Goal: Task Accomplishment & Management: Complete application form

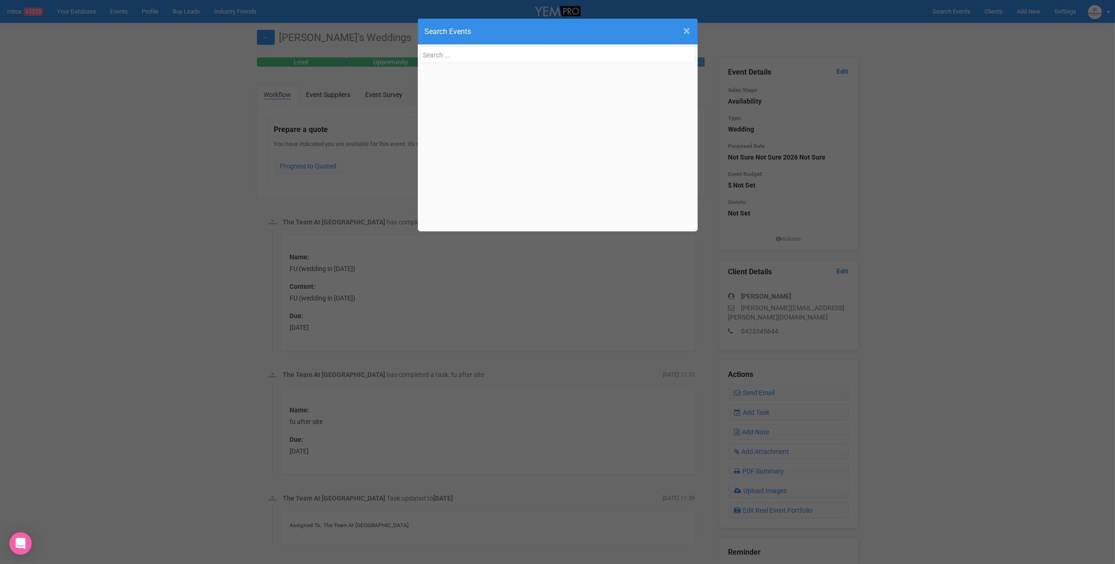
click at [688, 32] on span "×" at bounding box center [686, 30] width 7 height 15
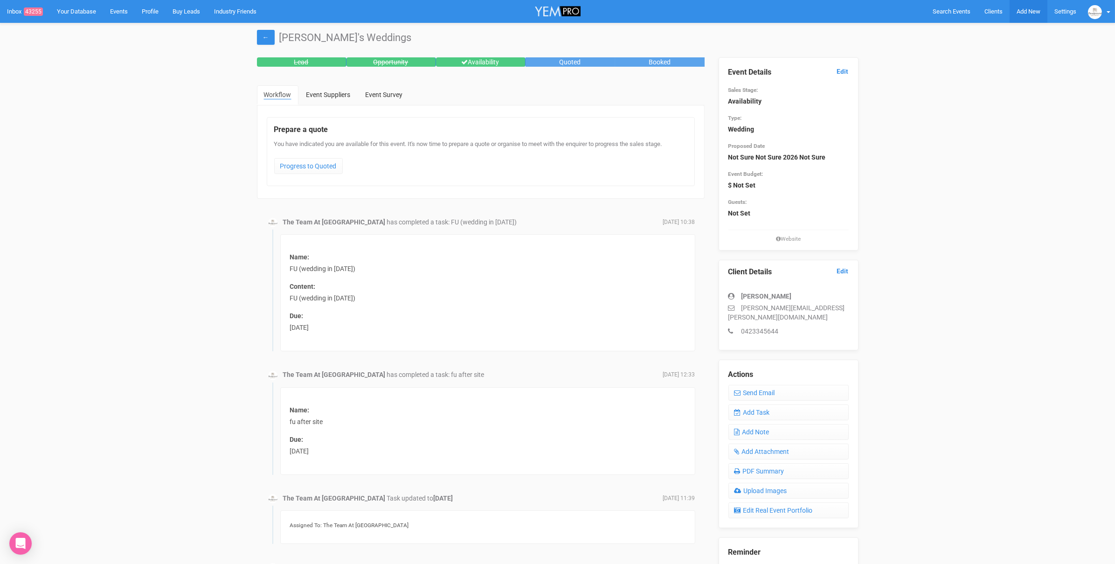
click at [1027, 11] on span "Add New" at bounding box center [1028, 11] width 24 height 7
click at [996, 82] on link "New Enquiry" at bounding box center [1006, 86] width 70 height 18
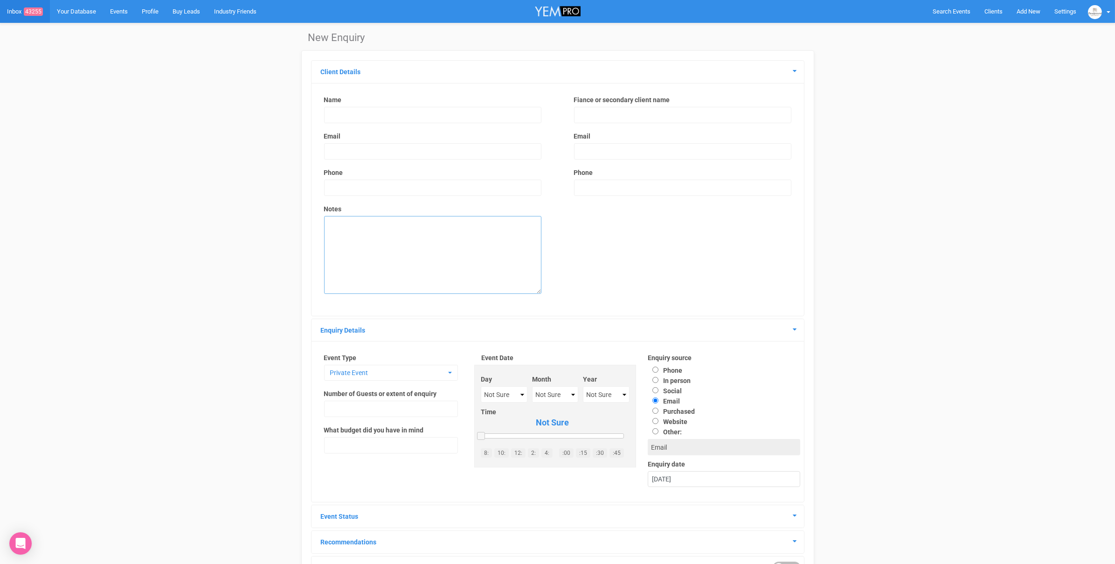
click at [349, 249] on textarea at bounding box center [432, 255] width 217 height 78
paste textarea "Dear Boulevard Gardens Team, My name is Guilherme, and I am interested in hosti…"
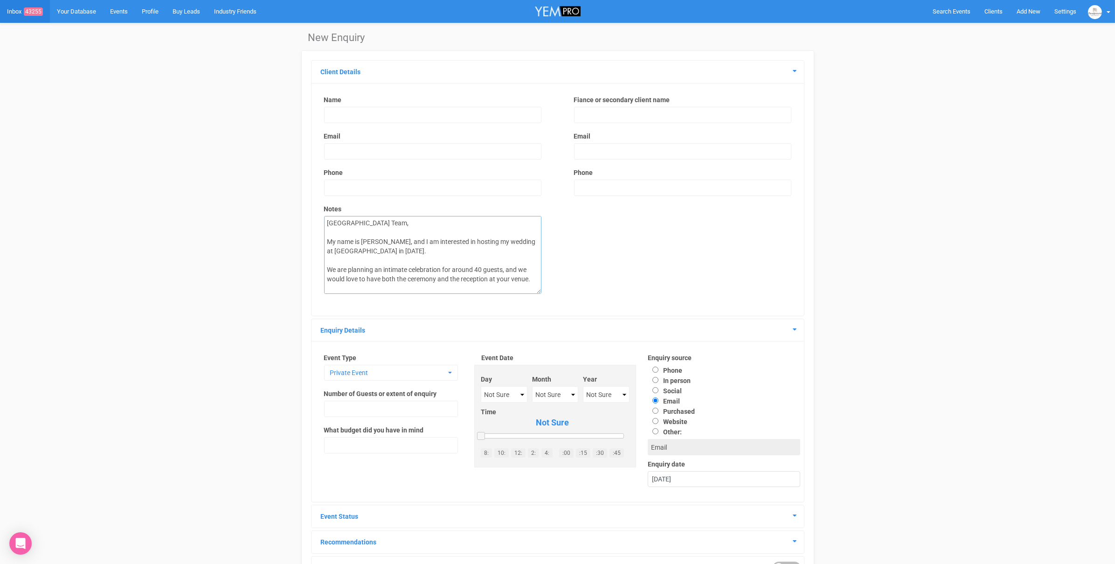
type textarea "Dear Boulevard Gardens Team, My name is Guilherme, and I am interested in hosti…"
click at [352, 117] on input "text" at bounding box center [432, 115] width 217 height 16
paste input "Guilherme Abra"
type input "Guilherme Abra"
click at [370, 148] on input "email" at bounding box center [432, 151] width 217 height 16
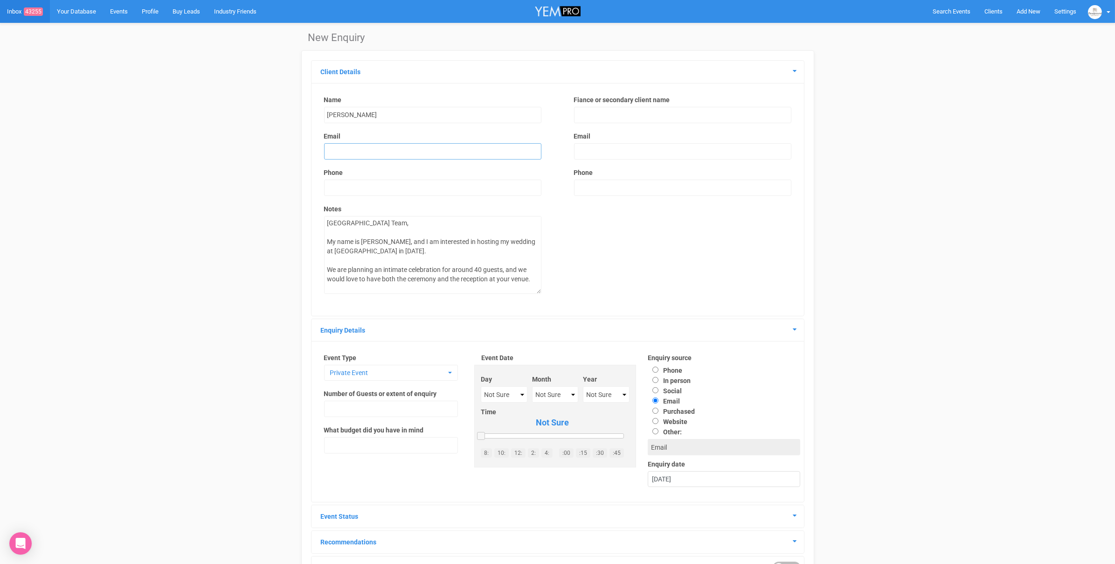
click at [367, 150] on input "email" at bounding box center [432, 151] width 217 height 16
paste input "guilhermesandoval833@gmail.com"
type input "guilhermesandoval833@gmail.com"
drag, startPoint x: 196, startPoint y: 189, endPoint x: 283, endPoint y: 191, distance: 87.7
click at [196, 189] on div "New Enquiry Client Details Name Guilherme Abra Email guilhermesandoval833@gmail…" at bounding box center [557, 347] width 1115 height 649
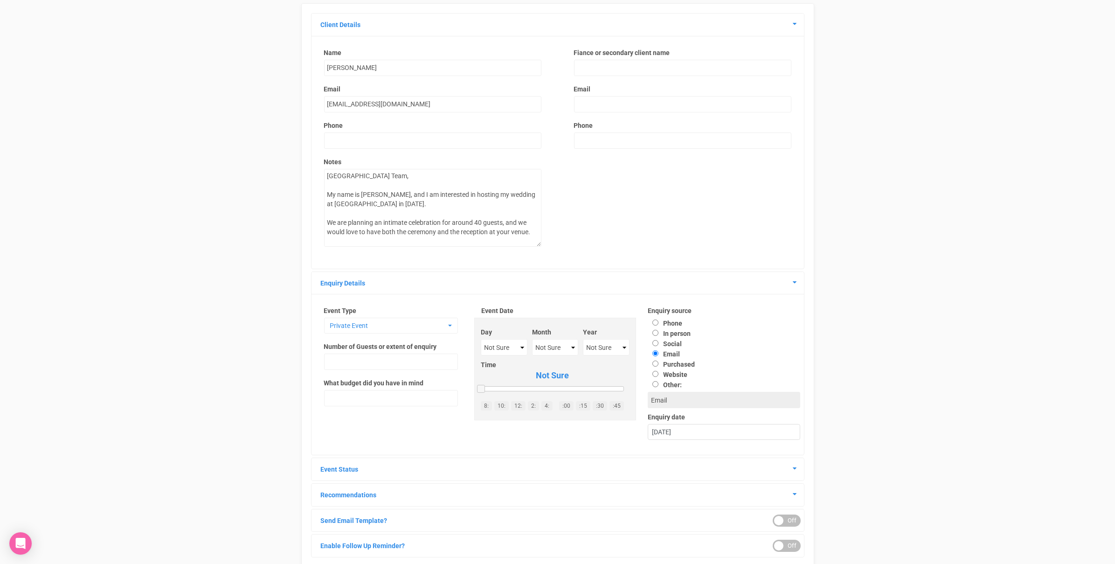
scroll to position [52, 0]
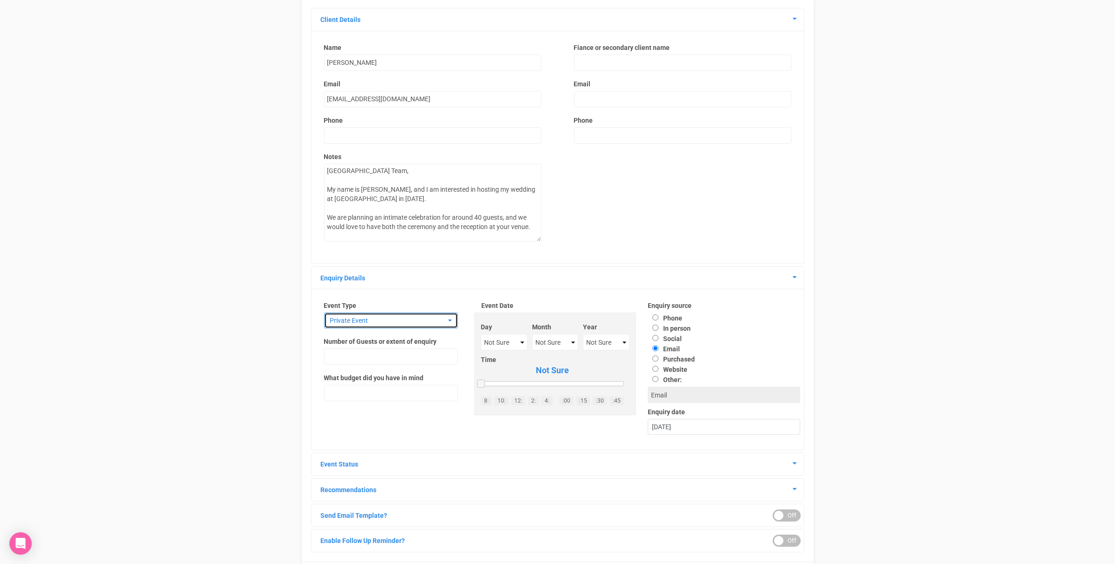
click at [371, 316] on span "Private Event" at bounding box center [388, 320] width 116 height 9
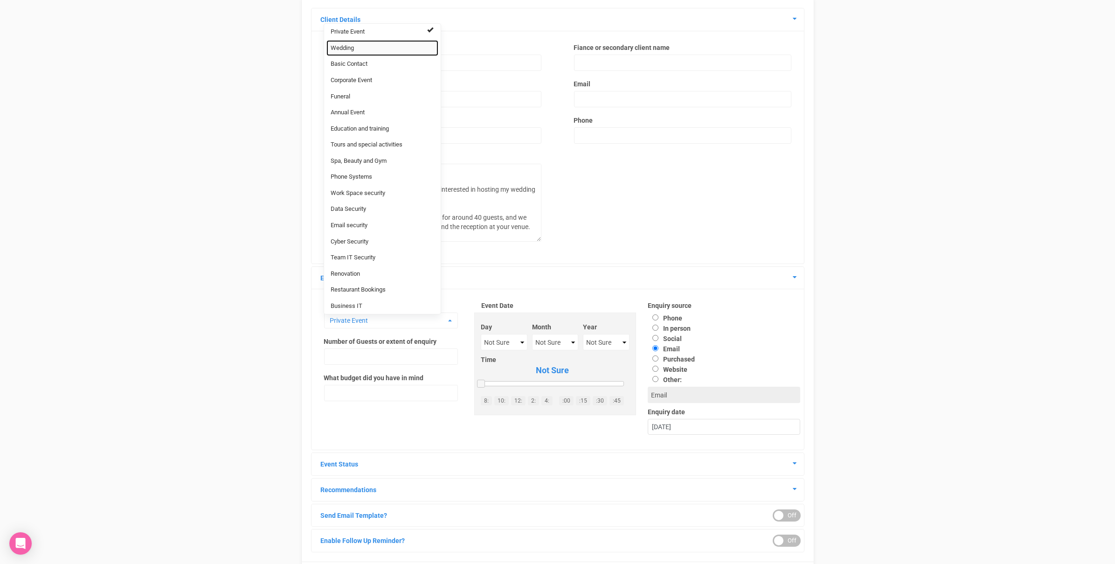
click at [371, 43] on link "Wedding" at bounding box center [382, 48] width 112 height 16
select select "20"
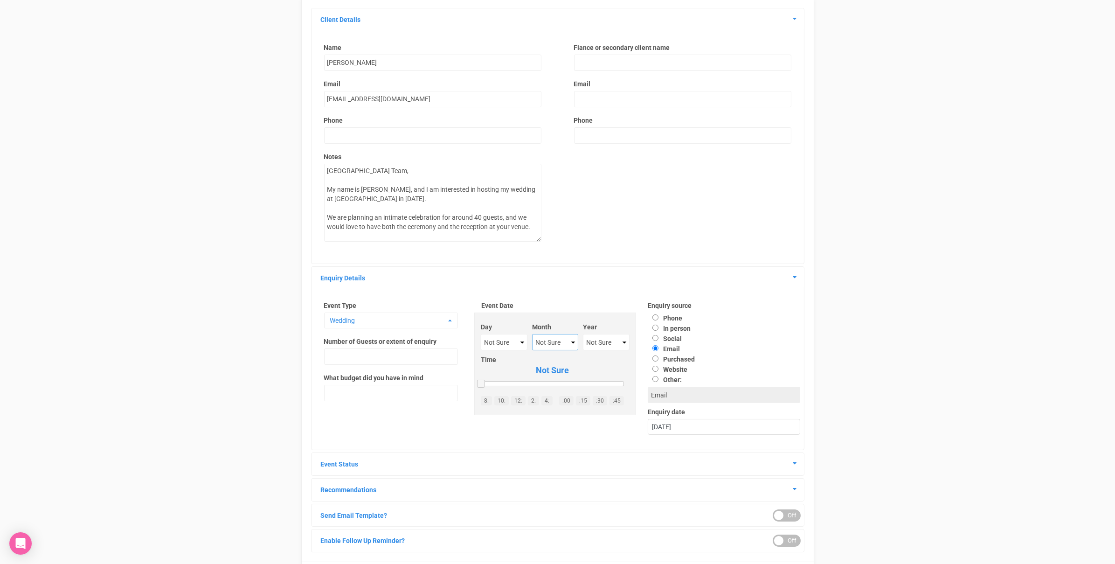
click at [546, 339] on select "Not Sure January February March April May June July August September October No…" at bounding box center [555, 342] width 46 height 16
select select "December"
click at [597, 340] on select "Not Sure 2020 2021 2022 2023 2024 2025 2026 2027 2028 2029 2030 2031 2032 2033 …" at bounding box center [606, 342] width 47 height 16
select select "2025"
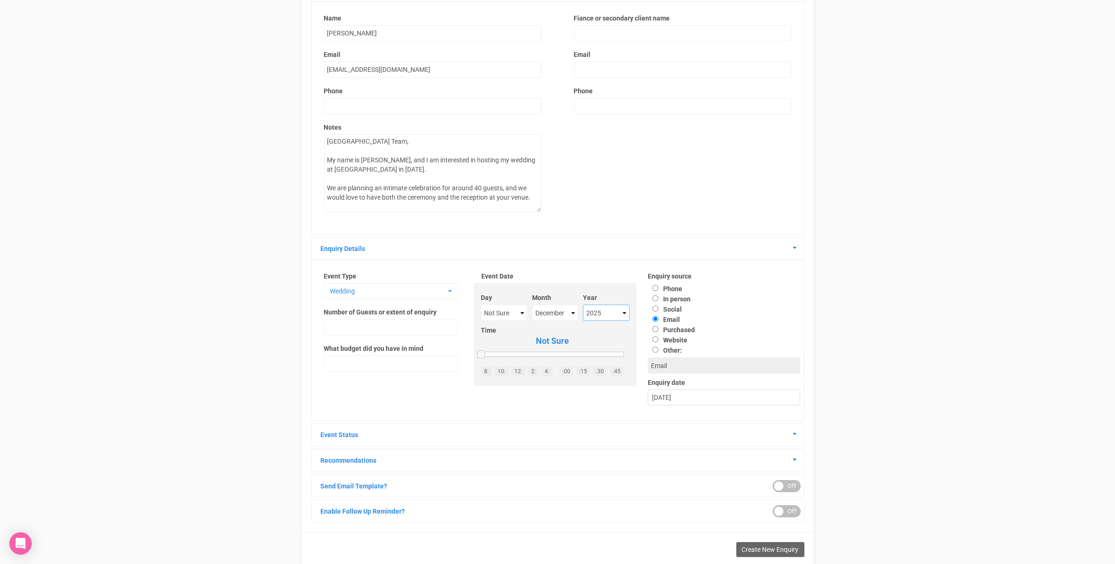
scroll to position [106, 0]
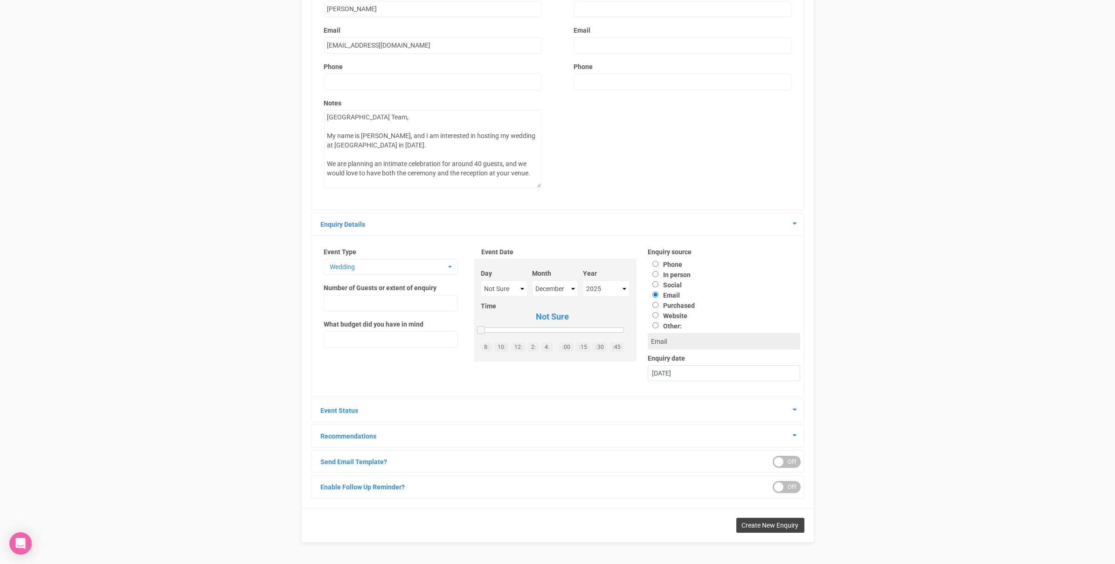
click at [770, 524] on span "Create New Enquiry" at bounding box center [770, 524] width 57 height 7
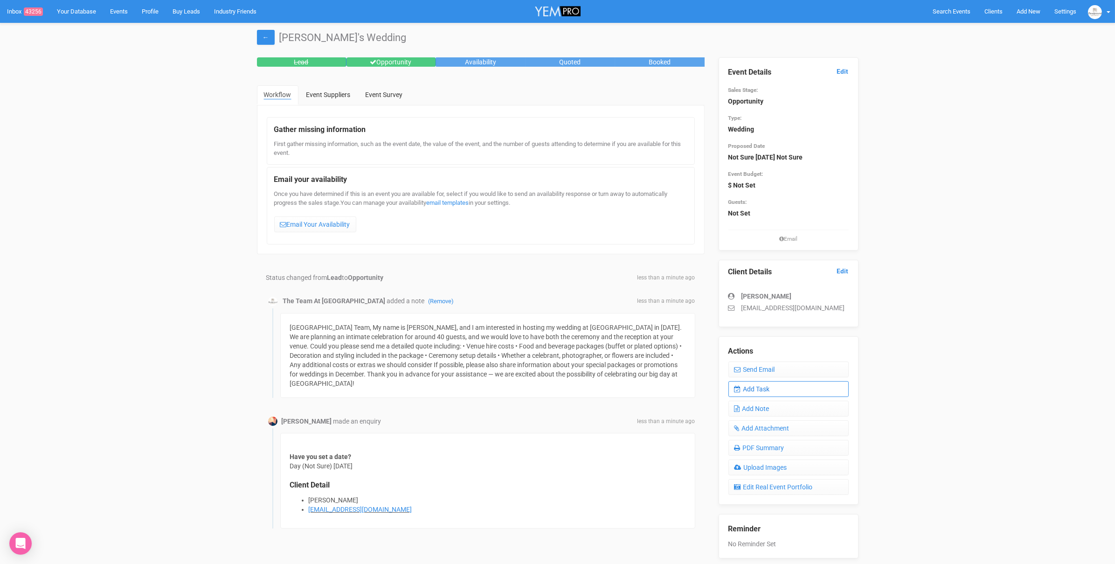
click at [765, 390] on link "Add Task" at bounding box center [788, 389] width 120 height 16
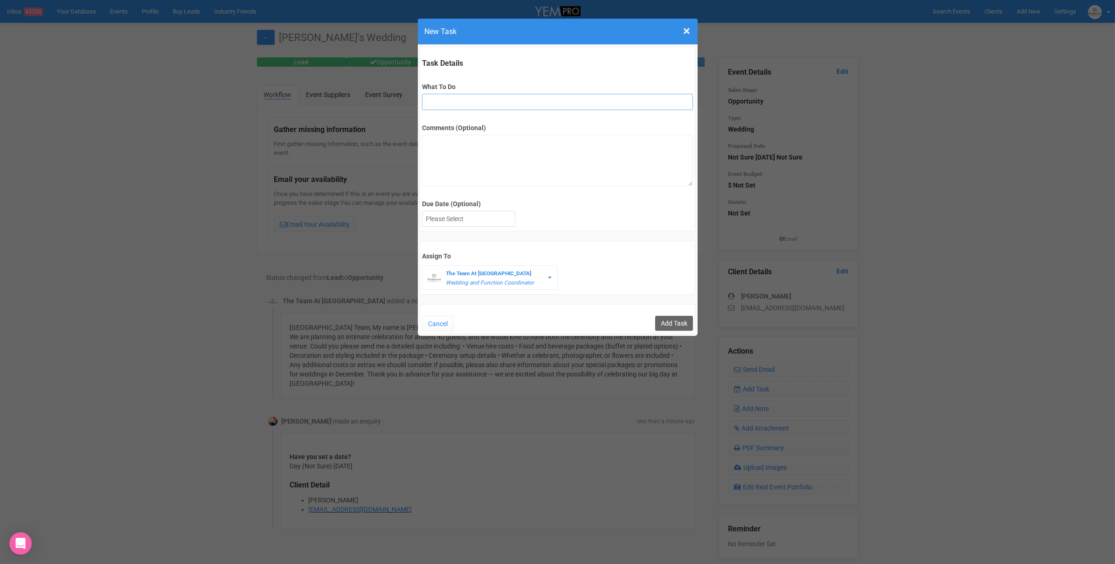
click at [442, 99] on input "What To Do" at bounding box center [557, 102] width 271 height 16
type input "FU"
click at [459, 228] on div "Task Details What To Do FU Comments (Optional) Due Date (Optional) Su Mo Tu We …" at bounding box center [558, 139] width 276 height 185
click at [464, 220] on div at bounding box center [468, 218] width 92 height 15
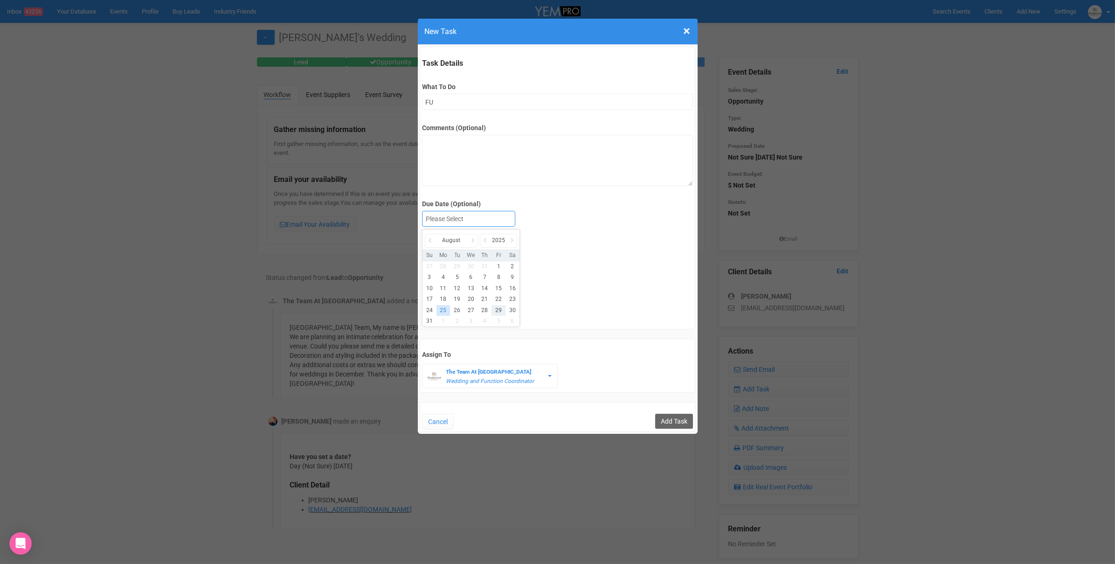
drag, startPoint x: 495, startPoint y: 305, endPoint x: 502, endPoint y: 305, distance: 7.0
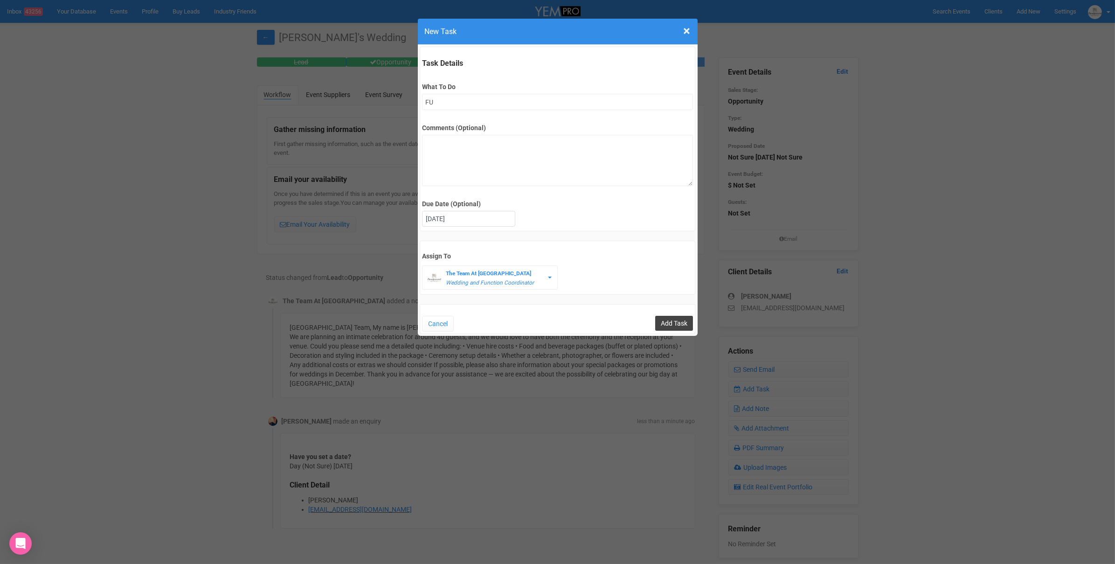
click at [660, 320] on input "Add Task" at bounding box center [674, 323] width 38 height 15
type input "Save"
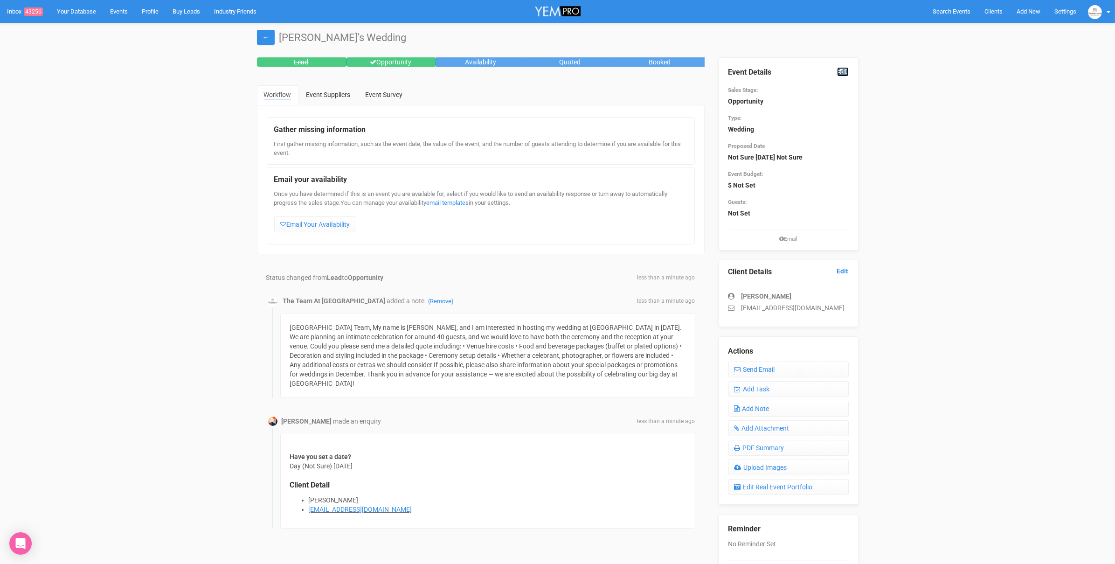
click at [846, 69] on link "Edit" at bounding box center [843, 71] width 12 height 9
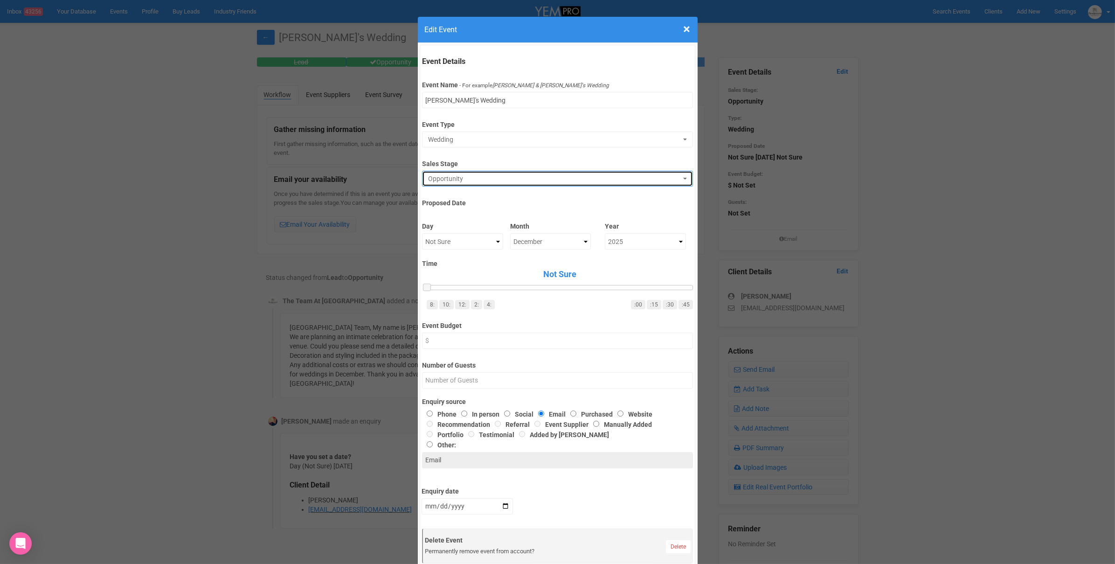
click at [480, 179] on span "Opportunity" at bounding box center [554, 178] width 253 height 9
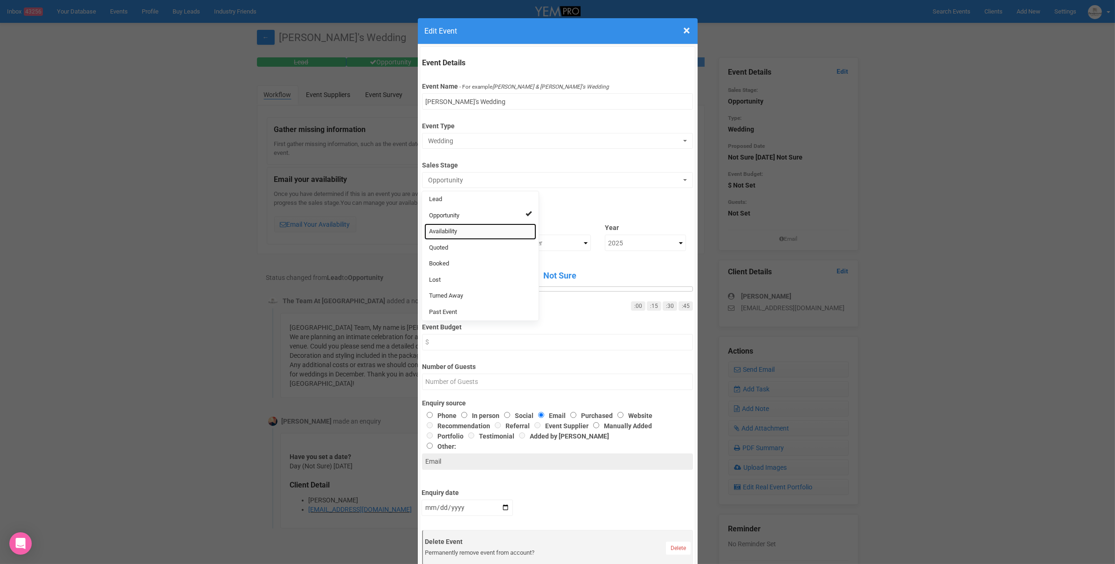
drag, startPoint x: 474, startPoint y: 231, endPoint x: 488, endPoint y: 229, distance: 14.5
click at [474, 231] on link "Availability" at bounding box center [480, 231] width 112 height 16
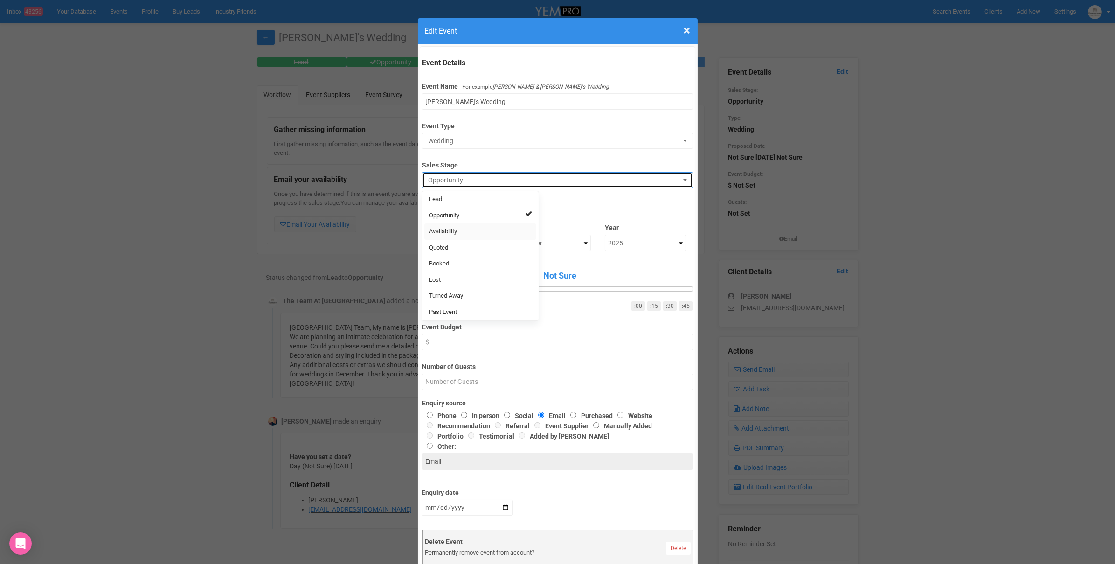
select select "8"
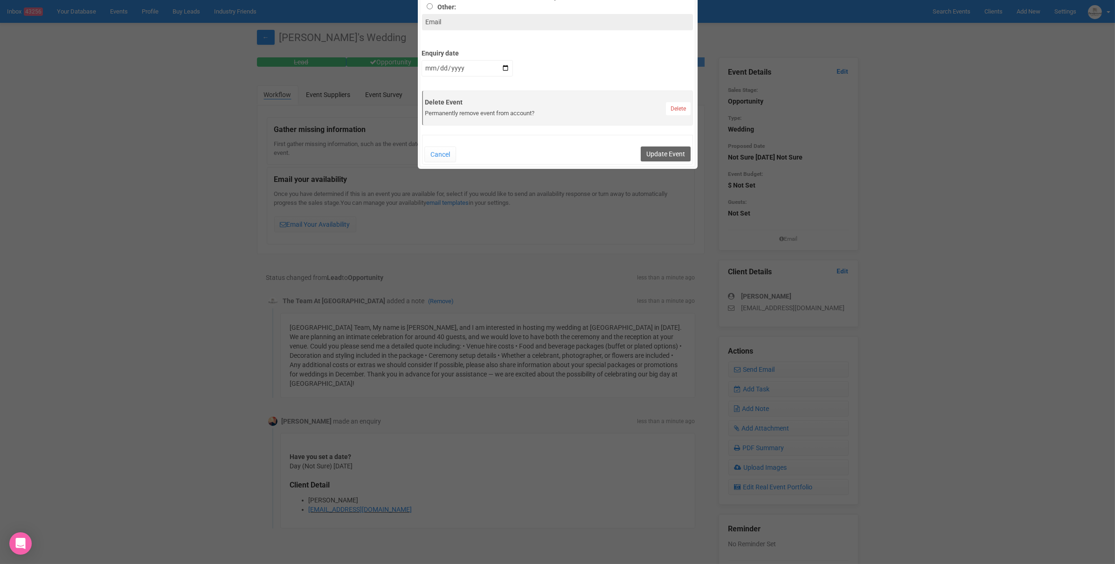
scroll to position [481, 0]
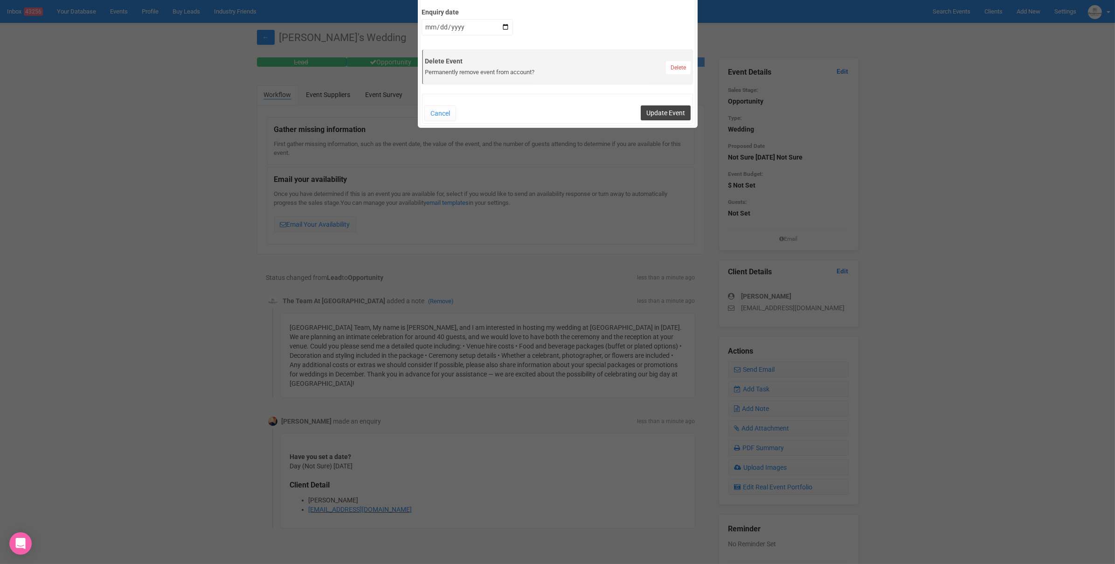
click at [666, 112] on button "Update Event" at bounding box center [665, 112] width 50 height 15
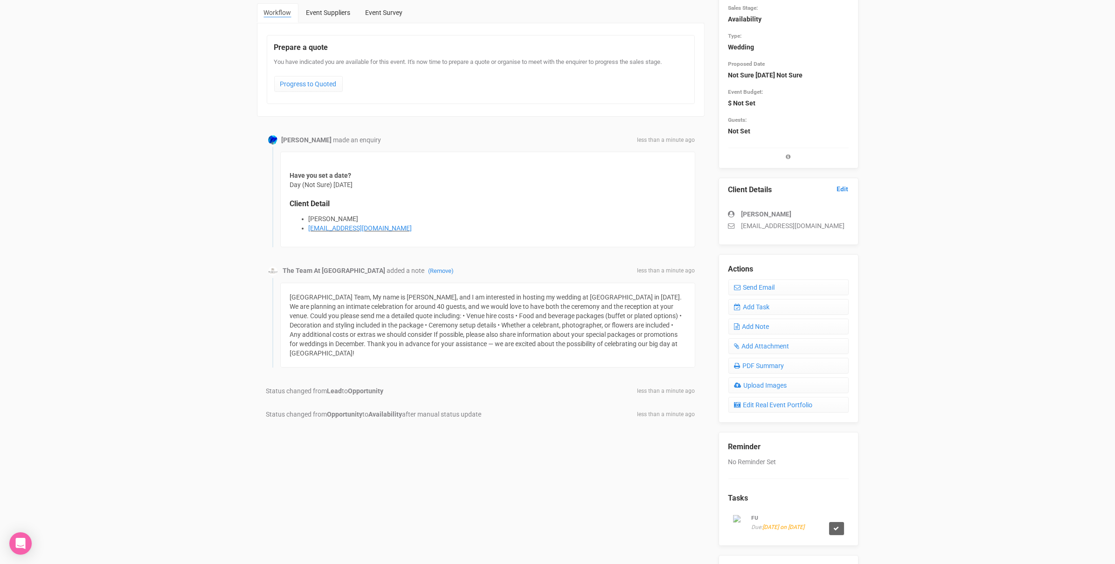
scroll to position [0, 0]
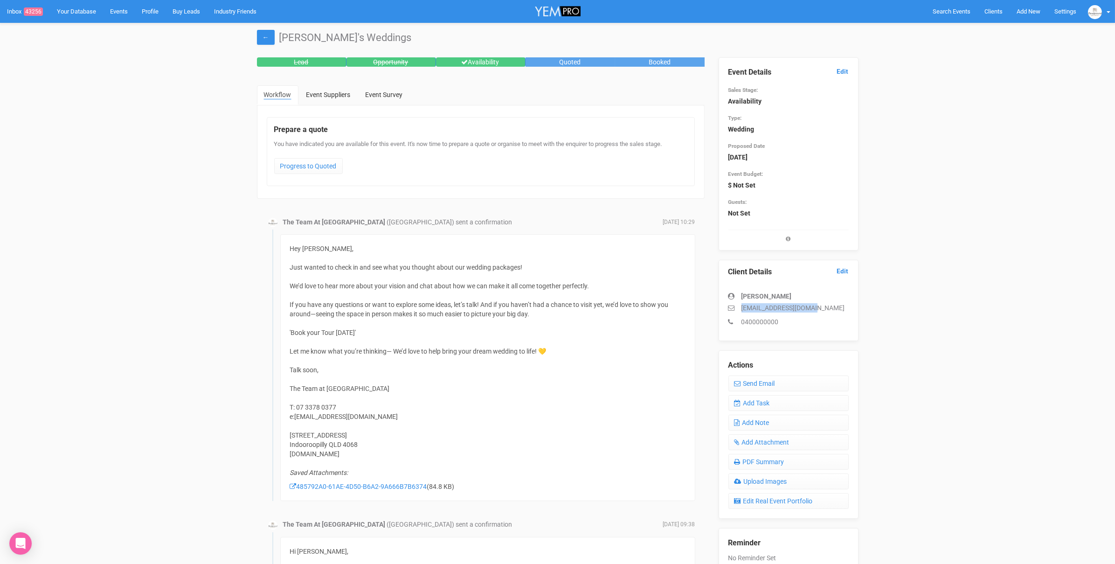
drag, startPoint x: 827, startPoint y: 308, endPoint x: 717, endPoint y: 303, distance: 109.6
click at [717, 303] on div "Event Details Edit Sales Stage: Availability Type: Wedding Proposed Date 25th J…" at bounding box center [788, 350] width 154 height 587
copy p "samiaanddan@gmail.com"
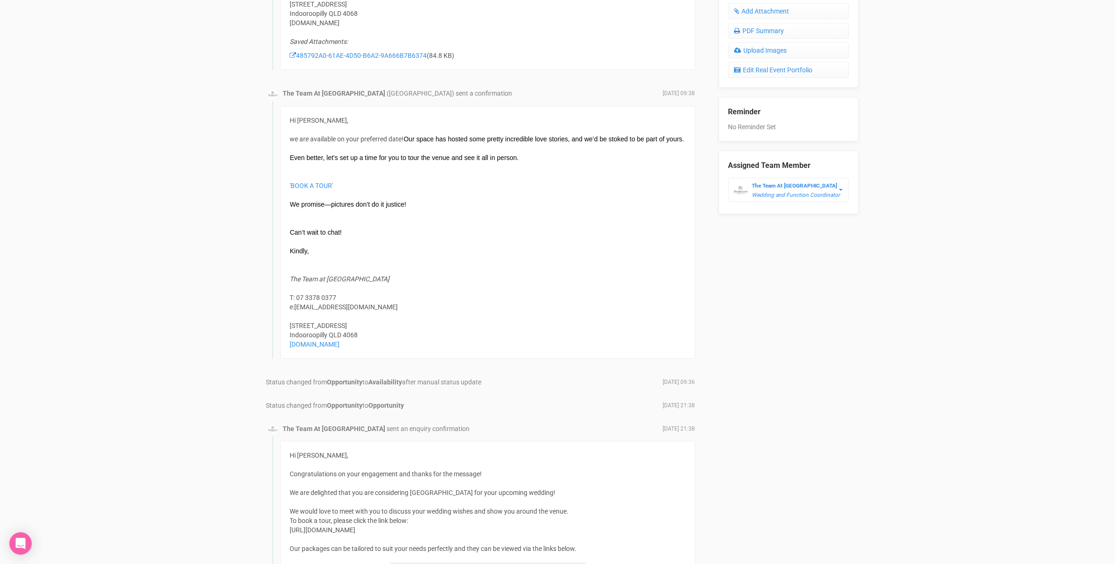
scroll to position [434, 0]
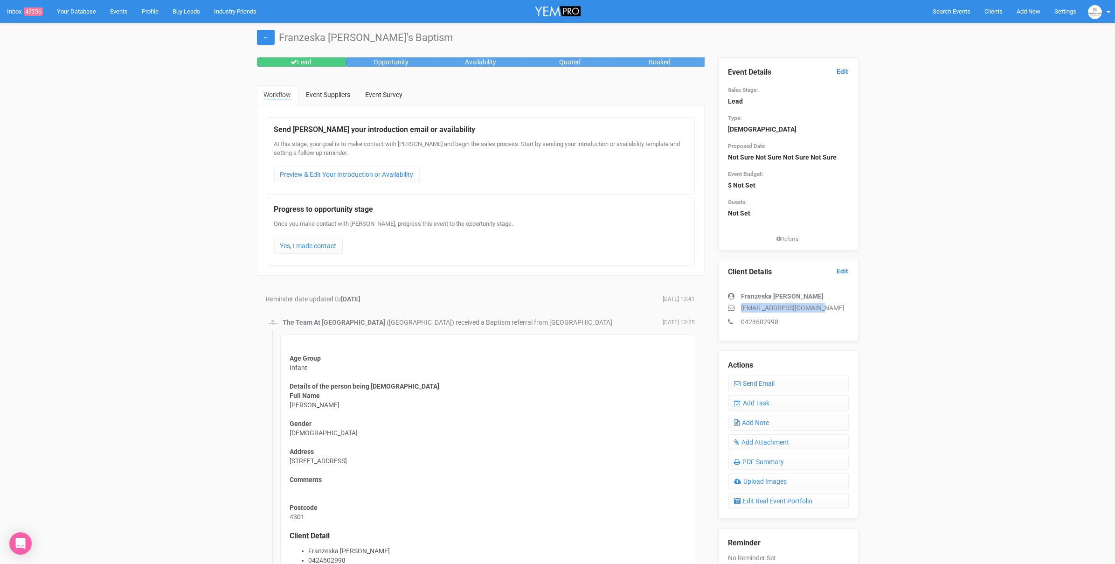
drag, startPoint x: 828, startPoint y: 305, endPoint x: 727, endPoint y: 308, distance: 101.2
click at [727, 308] on div "Client Details Edit Franzeska Carlos franzeskavogt@gmail.com 0424602998" at bounding box center [788, 300] width 140 height 81
copy p "franzeskavogt@gmail.com"
